Goal: Task Accomplishment & Management: Use online tool/utility

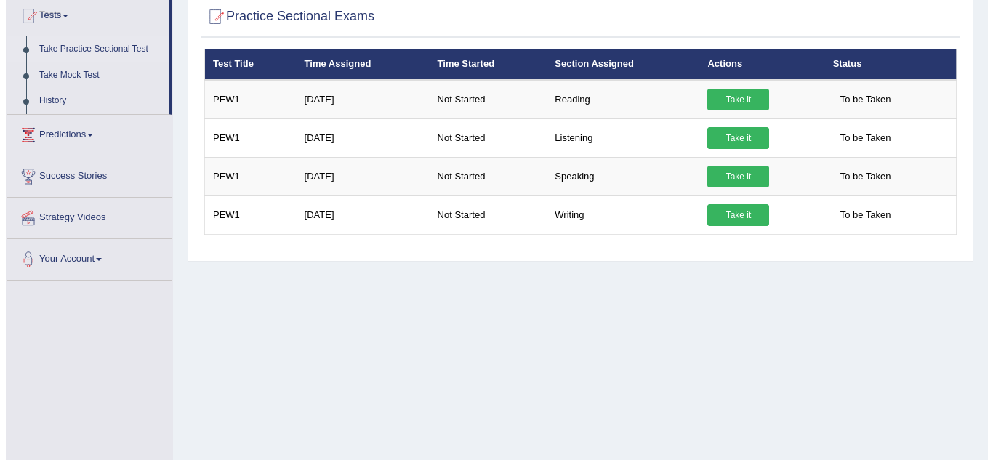
scroll to position [174, 0]
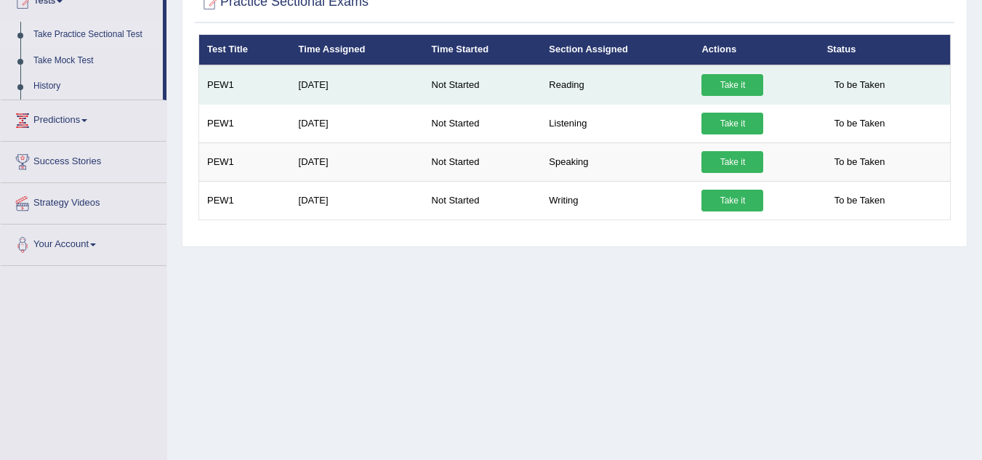
click at [720, 86] on link "Take it" at bounding box center [732, 85] width 62 height 22
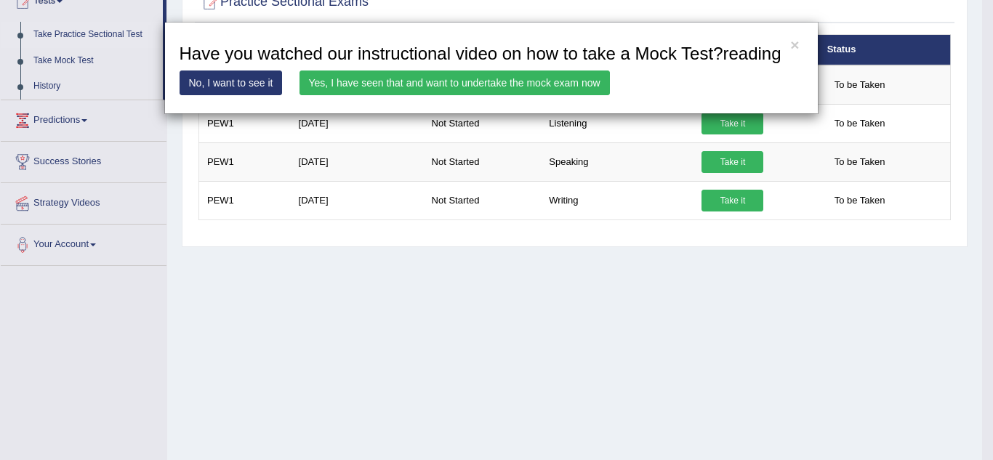
click at [463, 85] on link "Yes, I have seen that and want to undertake the mock exam now" at bounding box center [454, 82] width 310 height 25
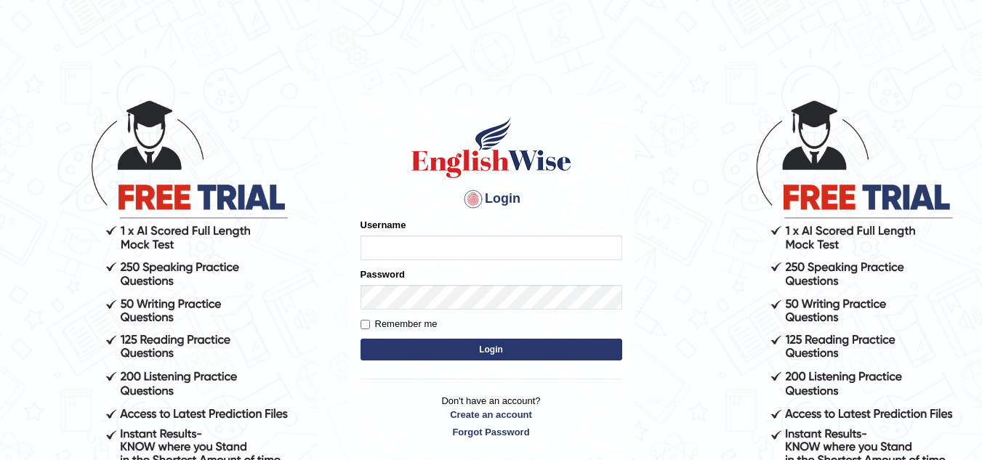
type input "c"
type input "Creasianne"
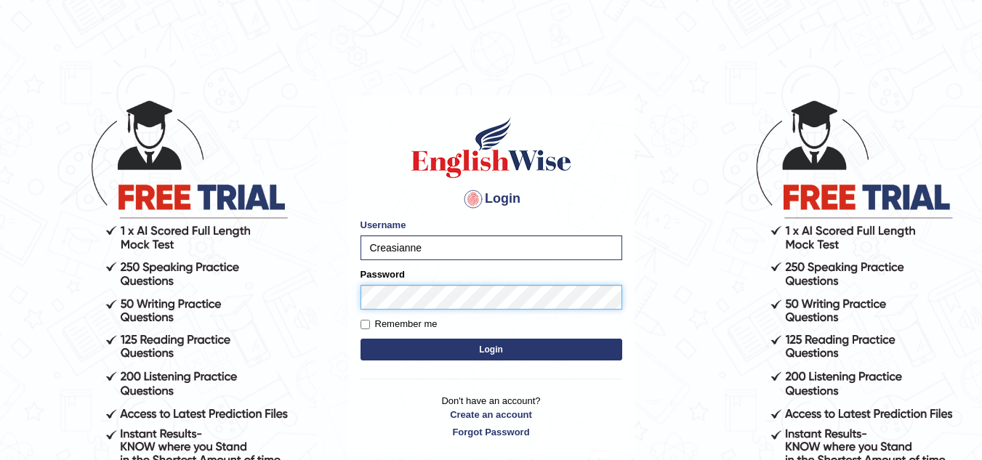
click at [360, 339] on button "Login" at bounding box center [491, 350] width 262 height 22
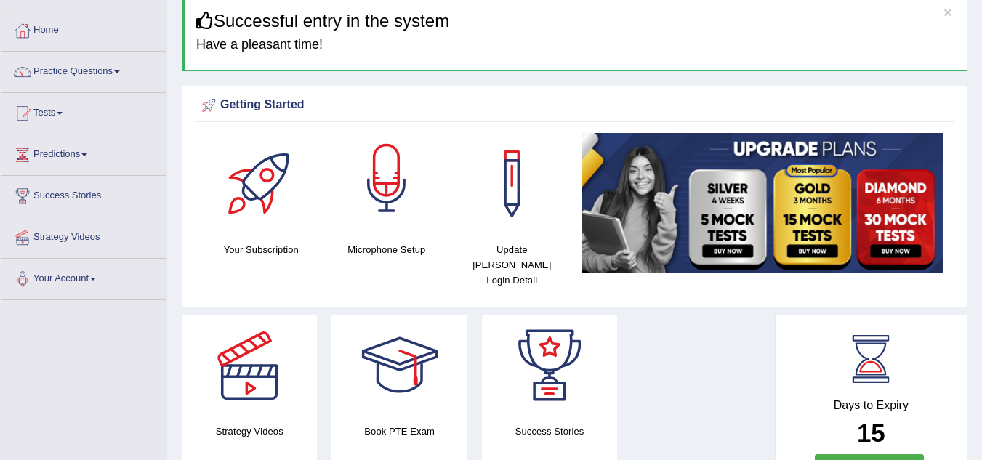
scroll to position [60, 0]
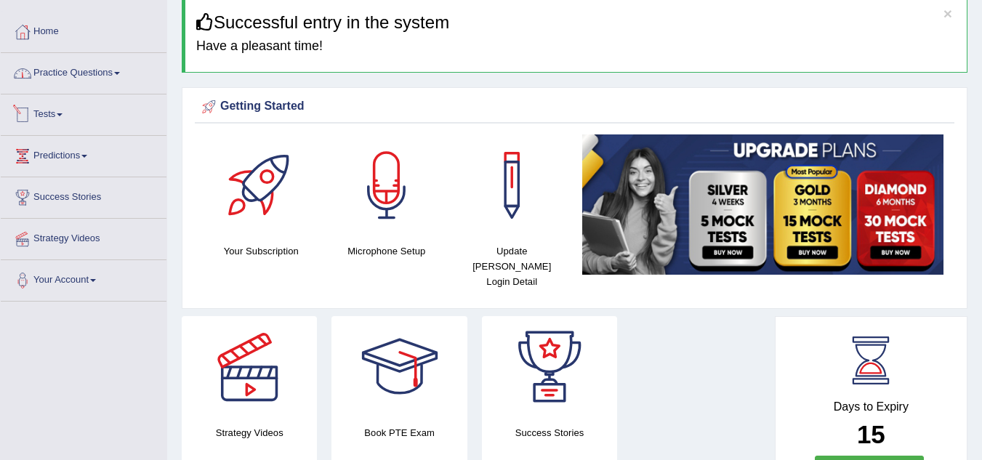
click at [62, 116] on span at bounding box center [60, 114] width 6 height 3
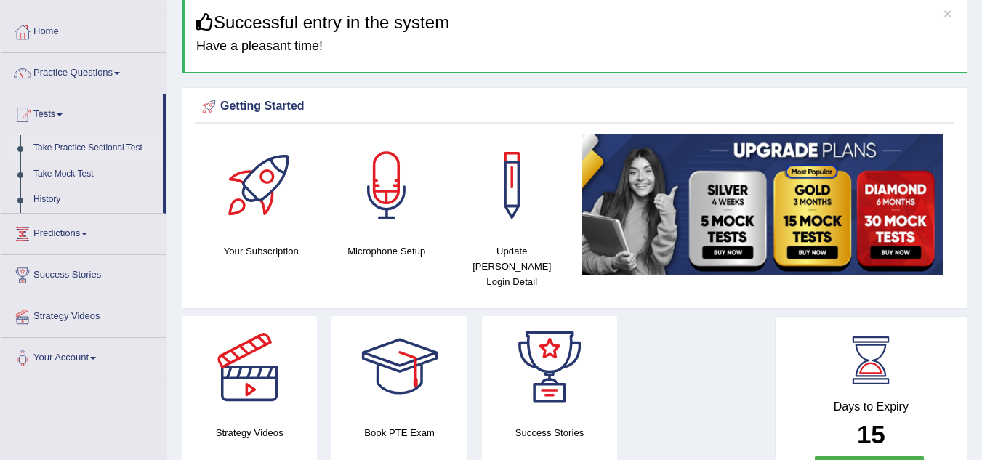
click at [88, 143] on link "Take Practice Sectional Test" at bounding box center [95, 148] width 136 height 26
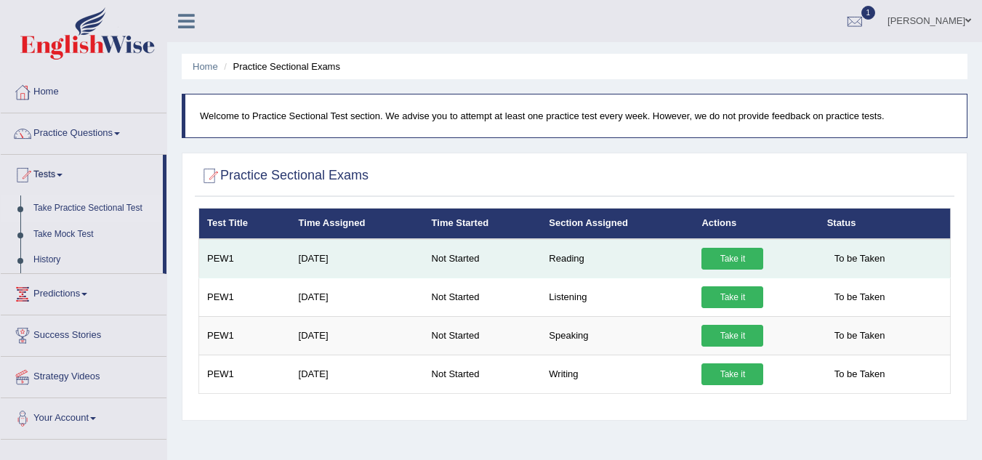
click at [738, 257] on link "Take it" at bounding box center [732, 259] width 62 height 22
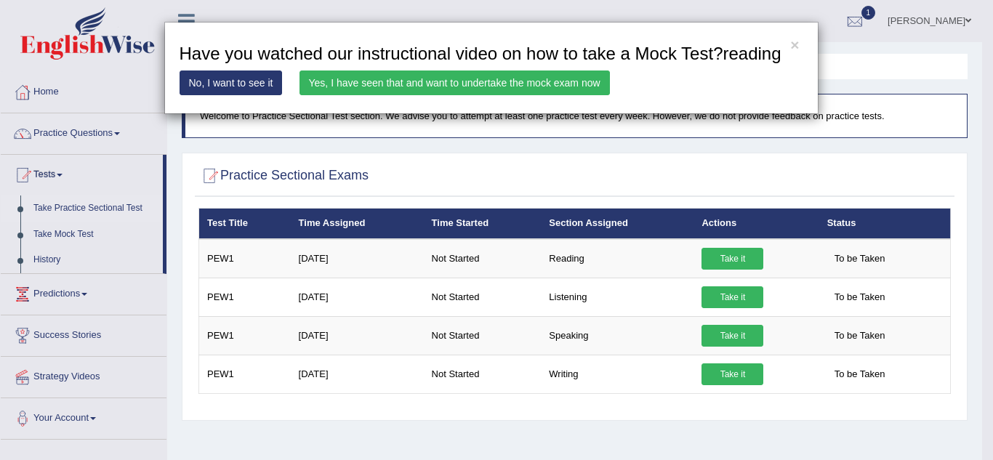
click at [449, 85] on link "Yes, I have seen that and want to undertake the mock exam now" at bounding box center [454, 82] width 310 height 25
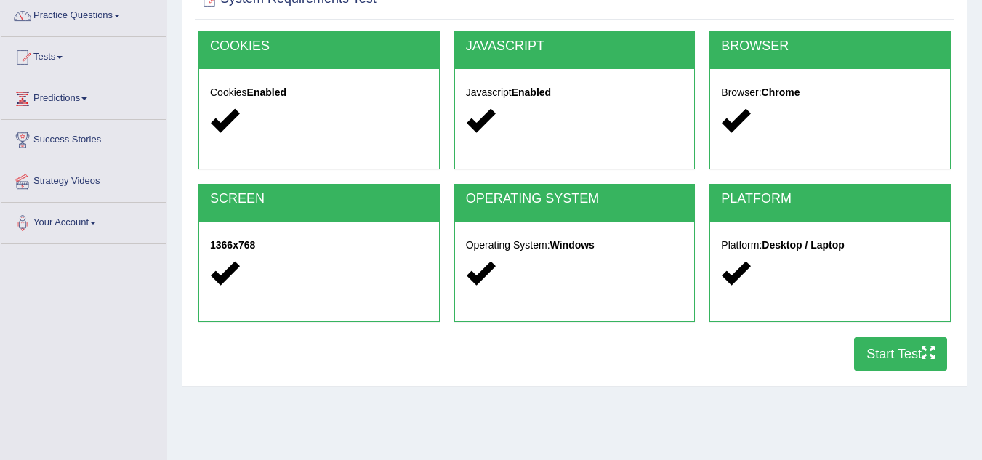
scroll to position [118, 0]
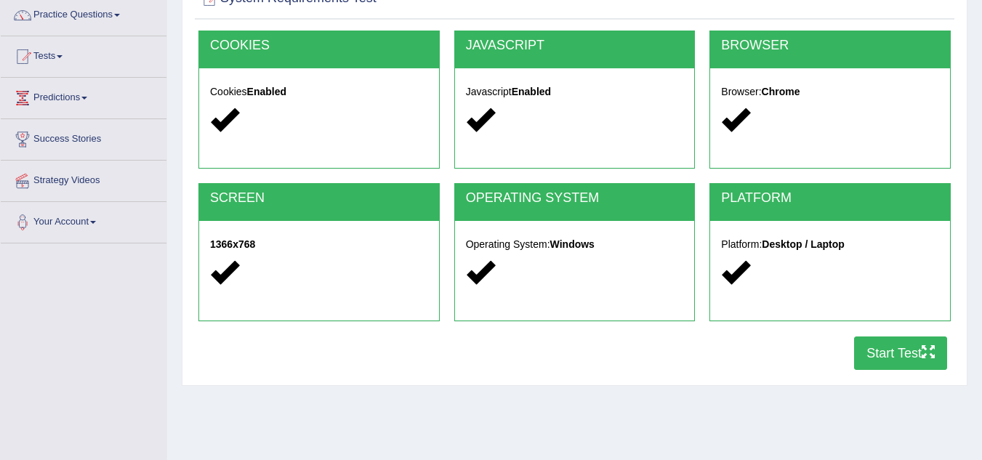
click at [867, 352] on button "Start Test" at bounding box center [900, 352] width 93 height 33
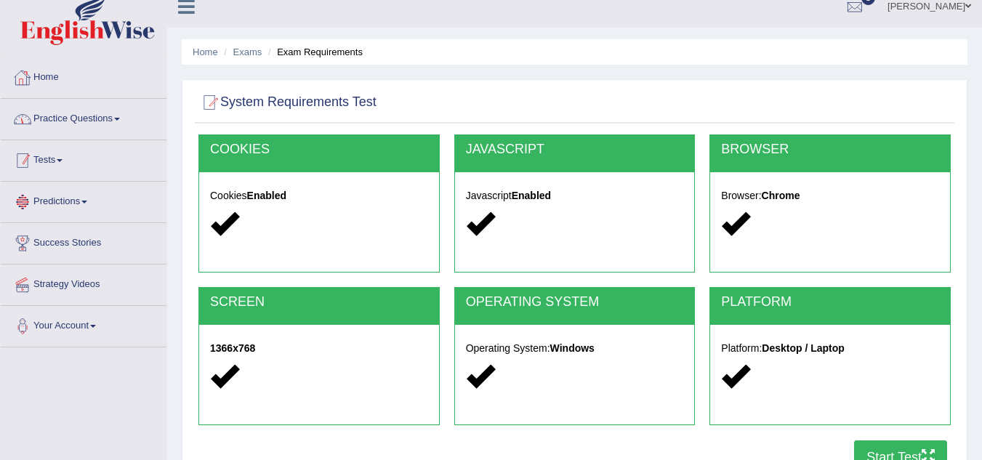
scroll to position [0, 0]
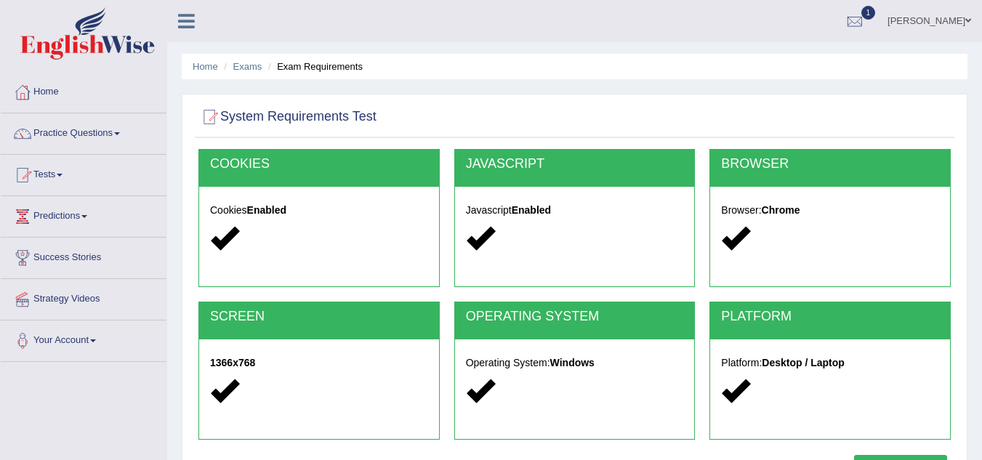
click at [65, 170] on link "Tests" at bounding box center [84, 173] width 166 height 36
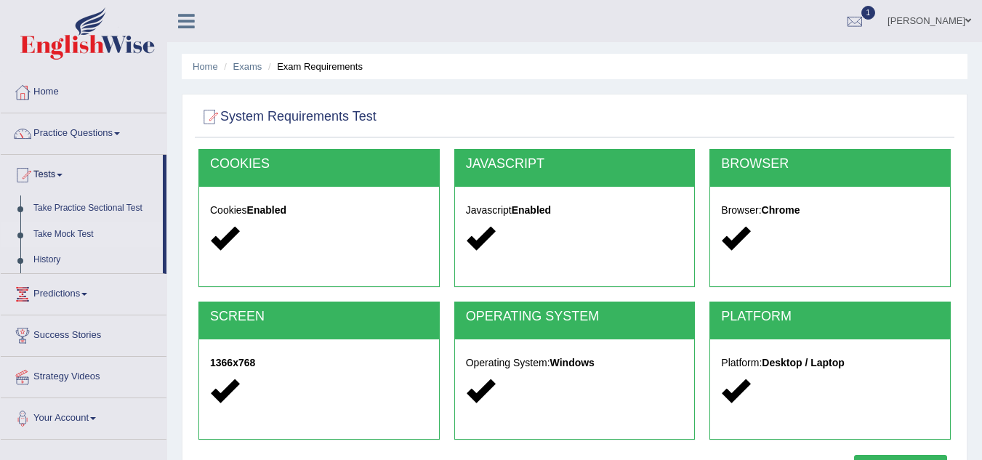
click at [71, 233] on link "Take Mock Test" at bounding box center [95, 235] width 136 height 26
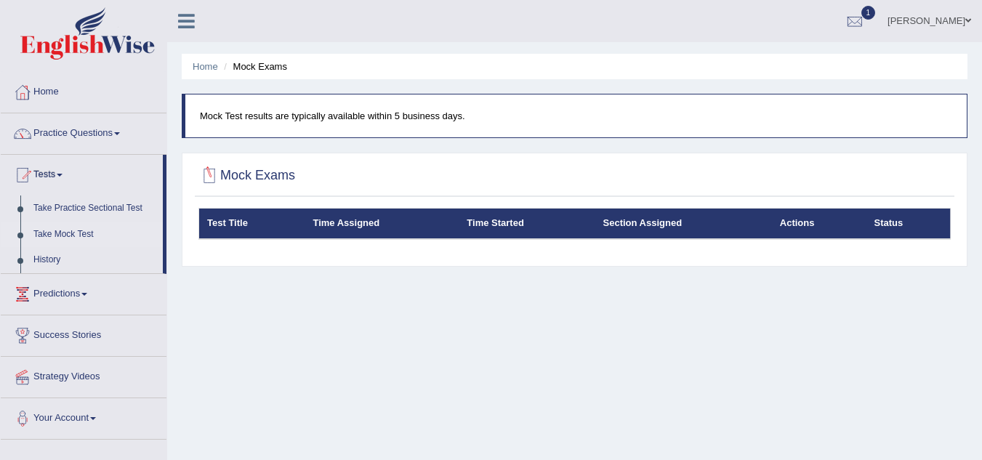
click at [211, 174] on div at bounding box center [209, 176] width 22 height 22
click at [419, 256] on div "Test Title Time Assigned Time Started Section Assigned Actions Status" at bounding box center [574, 233] width 759 height 51
click at [84, 232] on link "Take Mock Test" at bounding box center [95, 235] width 136 height 26
click at [239, 226] on th "Test Title" at bounding box center [252, 224] width 106 height 31
click at [336, 219] on th "Time Assigned" at bounding box center [381, 224] width 154 height 31
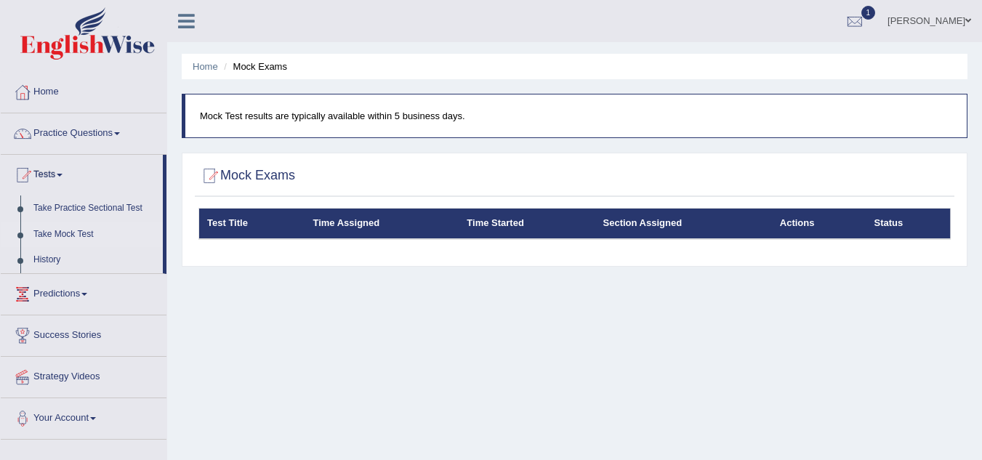
click at [493, 222] on th "Time Started" at bounding box center [526, 224] width 136 height 31
click at [68, 230] on link "Take Mock Test" at bounding box center [95, 235] width 136 height 26
click at [76, 203] on link "Take Practice Sectional Test" at bounding box center [95, 208] width 136 height 26
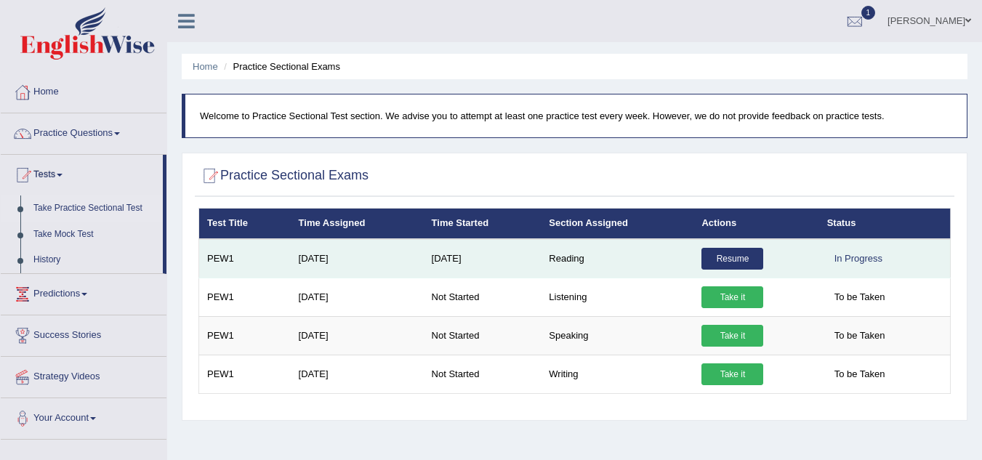
click at [708, 260] on link "Resume" at bounding box center [732, 259] width 62 height 22
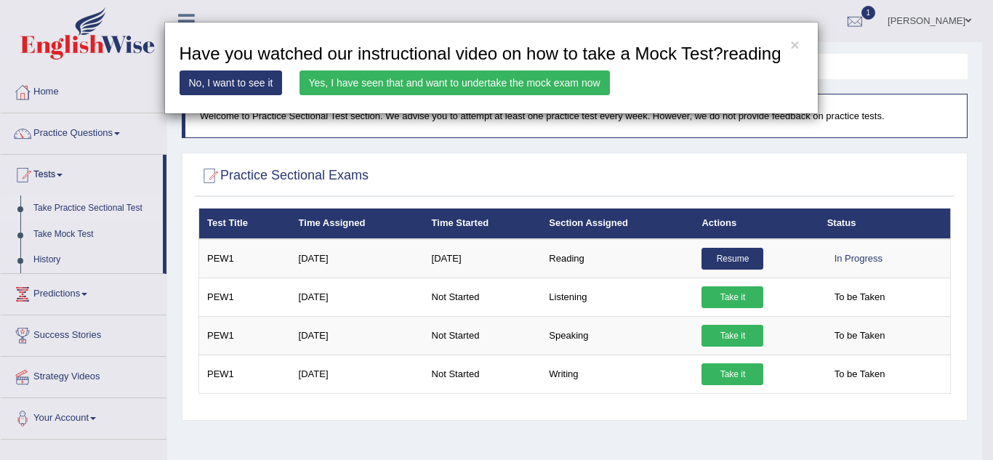
click at [418, 76] on link "Yes, I have seen that and want to undertake the mock exam now" at bounding box center [454, 82] width 310 height 25
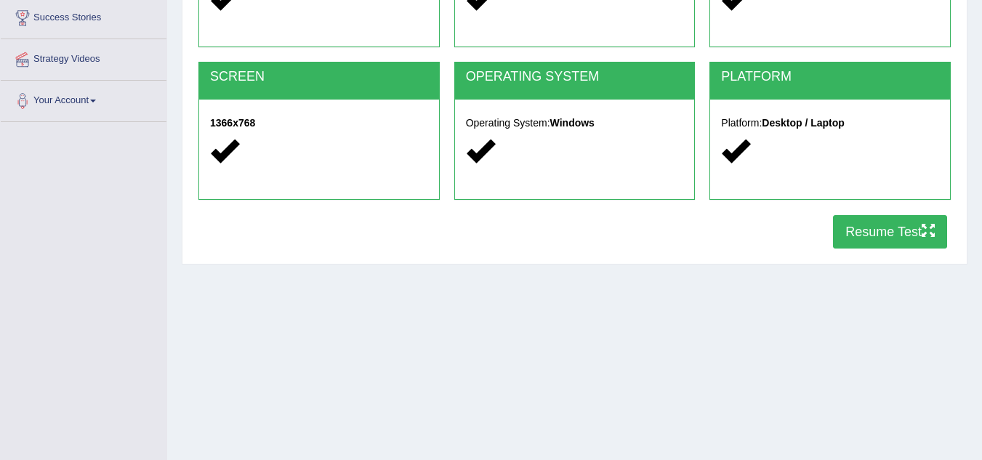
scroll to position [241, 0]
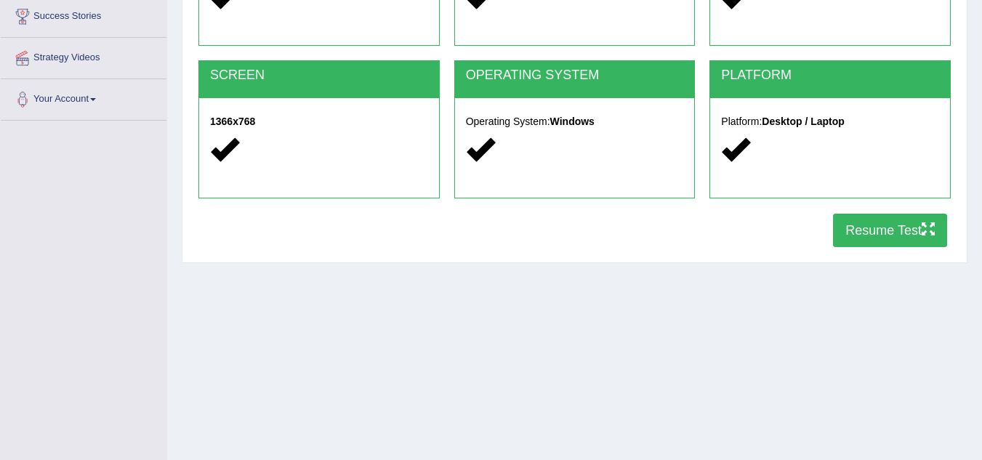
click at [873, 235] on button "Resume Test" at bounding box center [890, 230] width 114 height 33
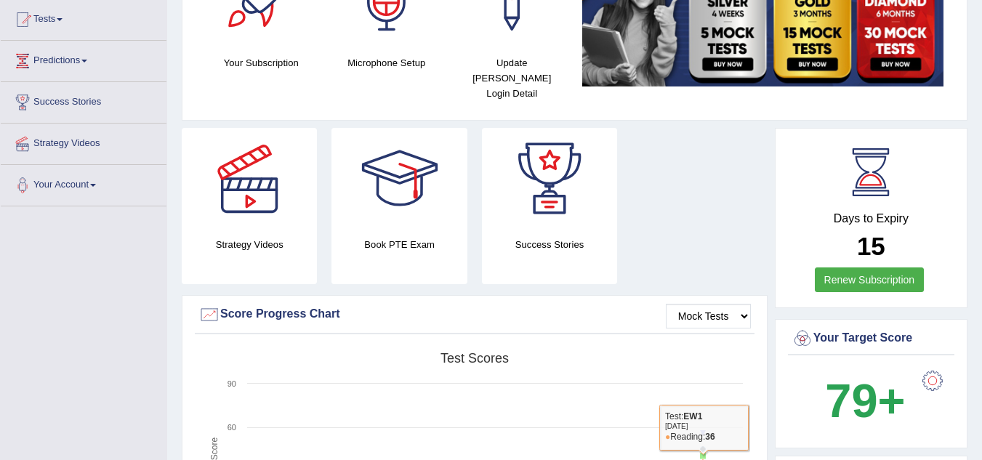
scroll to position [154, 0]
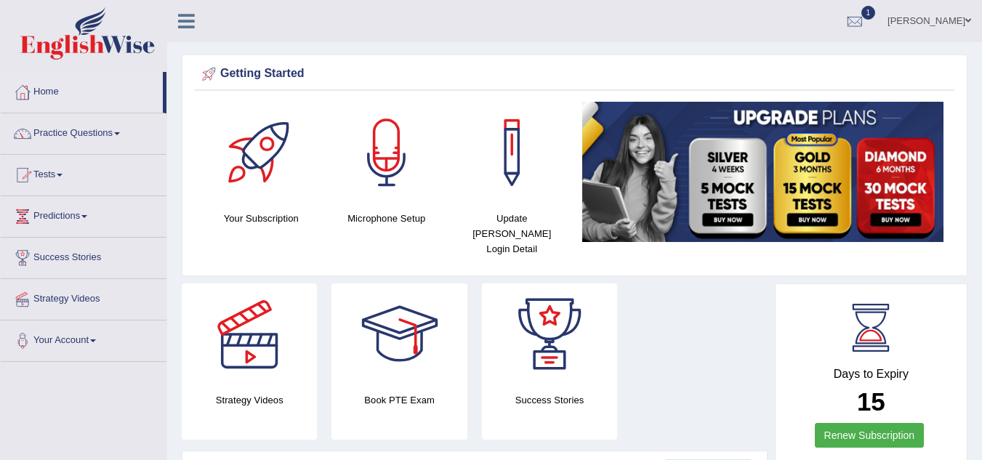
click at [65, 137] on link "Practice Questions" at bounding box center [84, 131] width 166 height 36
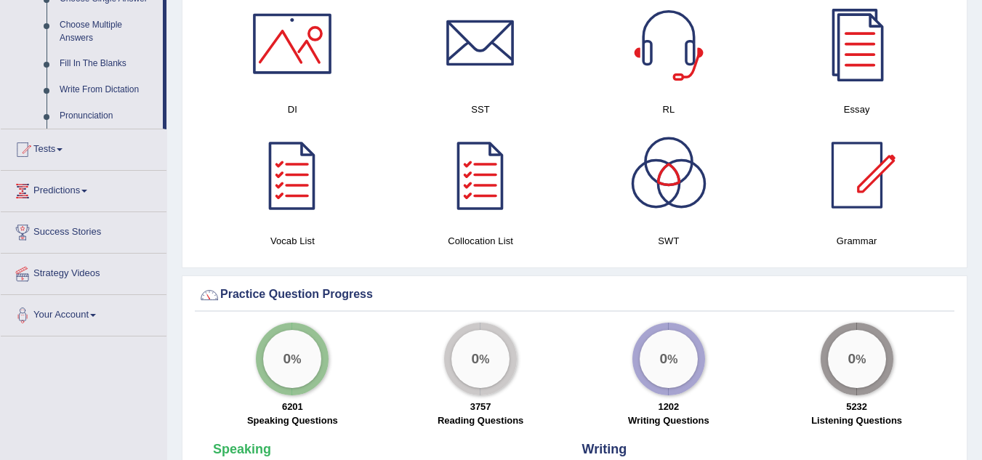
scroll to position [842, 0]
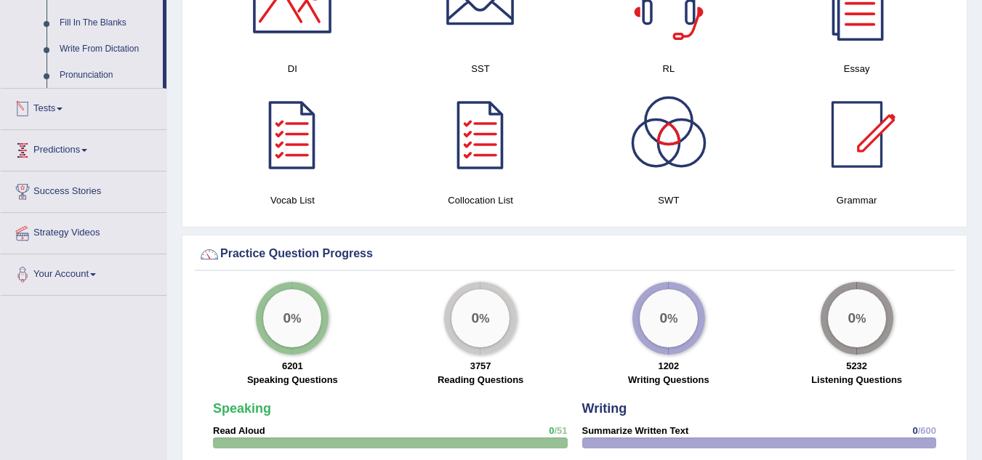
click at [50, 98] on link "Tests" at bounding box center [84, 107] width 166 height 36
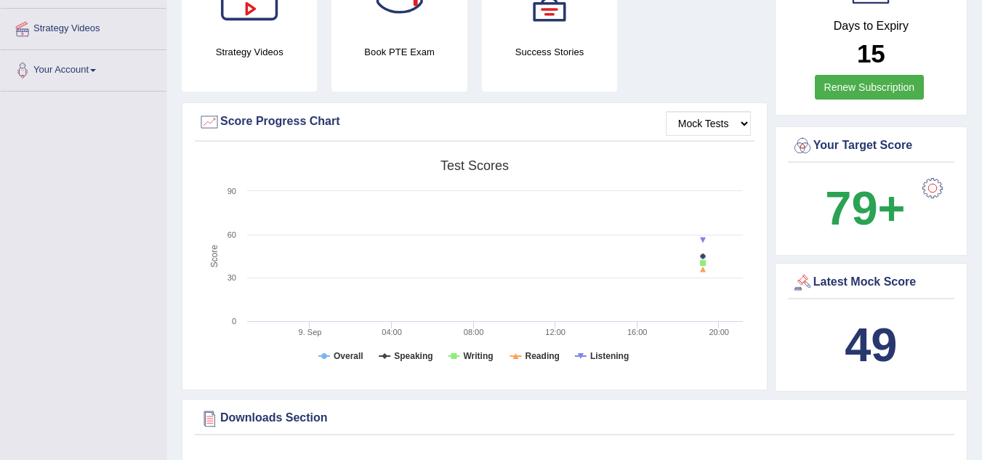
scroll to position [347, 0]
